Goal: Transaction & Acquisition: Obtain resource

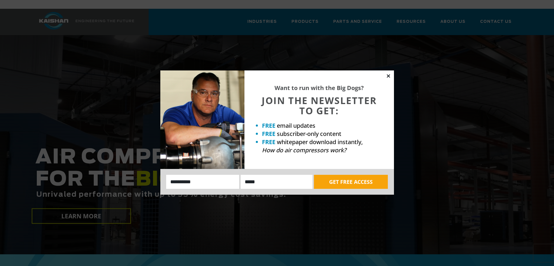
click at [389, 75] on icon at bounding box center [388, 75] width 3 height 3
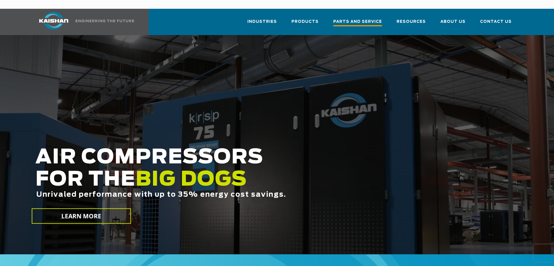
click at [373, 18] on span "Parts and Service" at bounding box center [357, 22] width 49 height 8
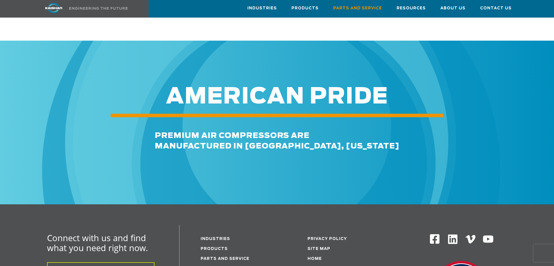
scroll to position [701, 0]
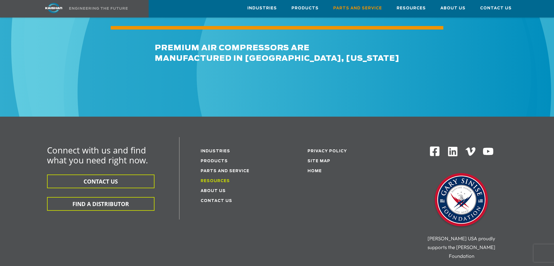
click at [215, 179] on link "Resources" at bounding box center [215, 181] width 29 height 4
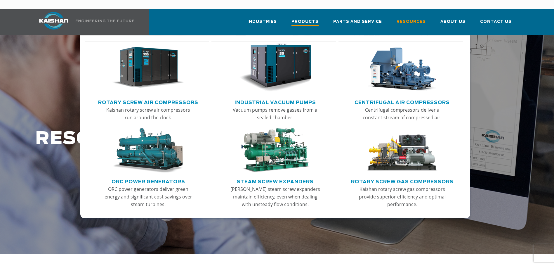
click at [306, 18] on span "Products" at bounding box center [304, 22] width 27 height 8
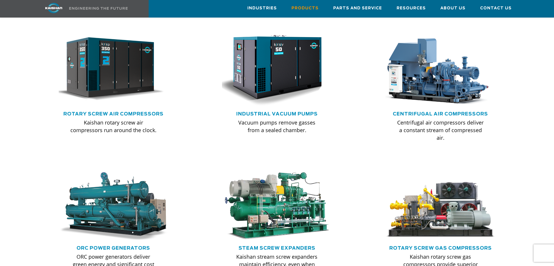
scroll to position [350, 0]
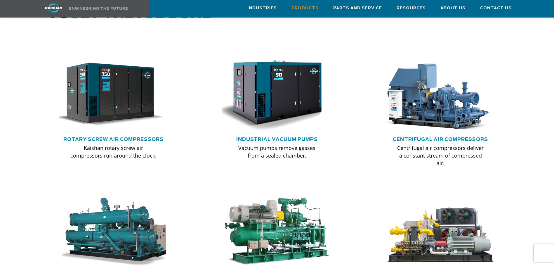
click at [109, 126] on div ".path{fill:none;stroke:#333;stroke-miterlimit:10;stroke-width:1.5px;}" at bounding box center [113, 97] width 117 height 79
click at [112, 137] on link "Rotary Screw Air Compressors" at bounding box center [113, 139] width 100 height 5
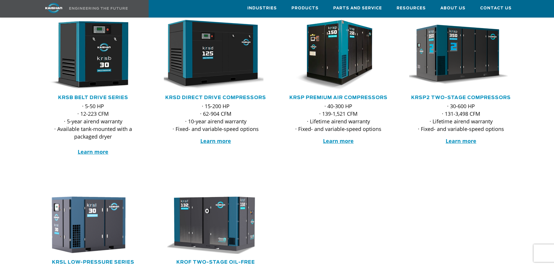
scroll to position [29, 0]
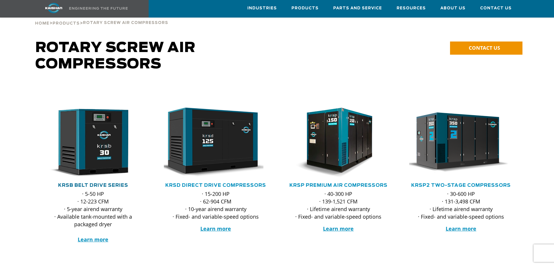
click at [98, 183] on link "KRSB Belt Drive Series" at bounding box center [93, 185] width 70 height 5
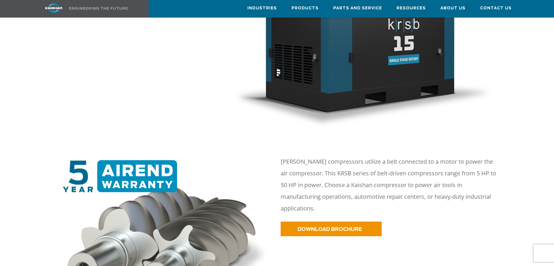
scroll to position [263, 0]
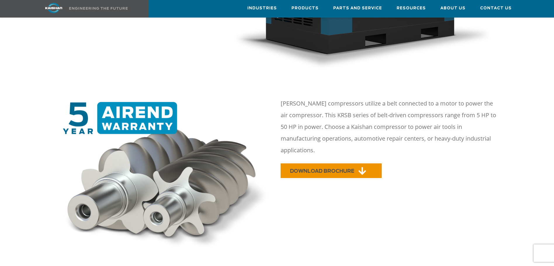
click at [339, 168] on span "DOWNLOAD BROCHURE" at bounding box center [322, 170] width 64 height 5
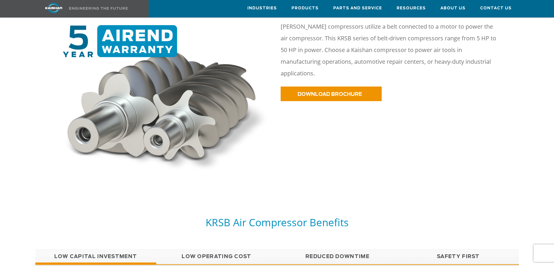
scroll to position [482, 0]
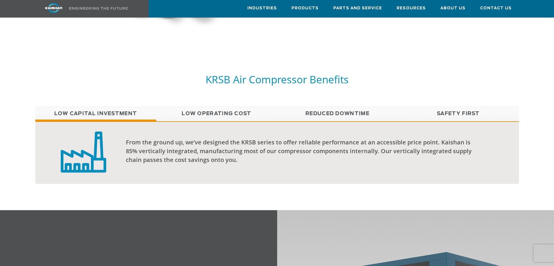
click at [218, 106] on link "Low Operating Cost" at bounding box center [216, 113] width 121 height 15
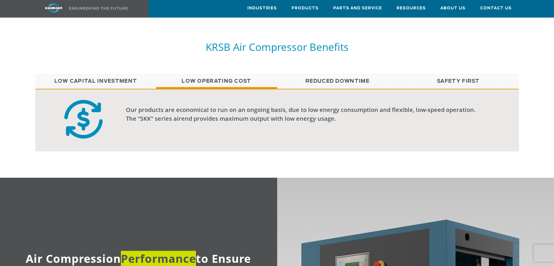
scroll to position [511, 0]
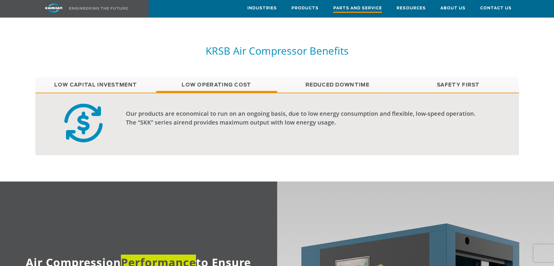
click at [355, 9] on span "Parts and Service" at bounding box center [357, 9] width 49 height 8
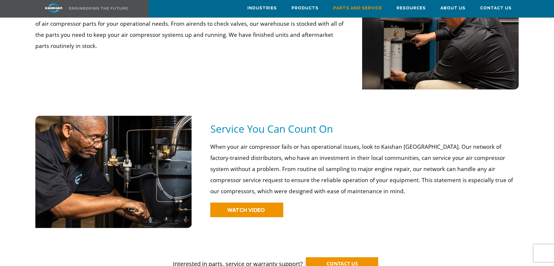
scroll to position [350, 0]
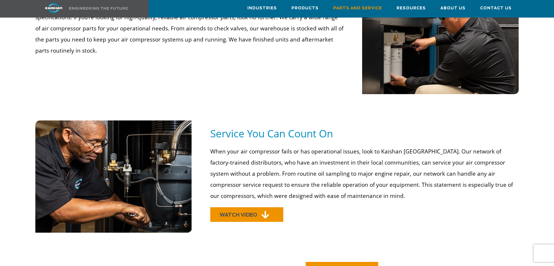
click at [241, 212] on span "WATCH VIDEO" at bounding box center [239, 214] width 38 height 5
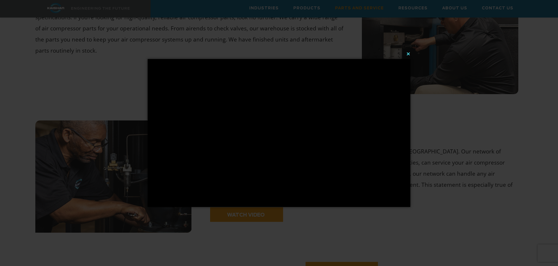
click at [407, 55] on button "×" at bounding box center [281, 53] width 263 height 13
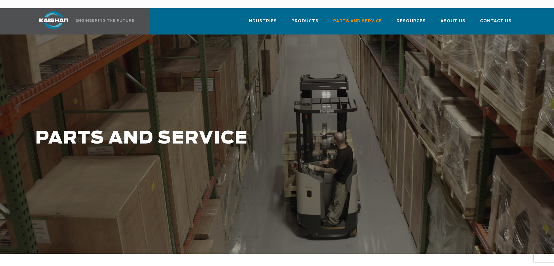
scroll to position [0, 0]
